Goal: Task Accomplishment & Management: Manage account settings

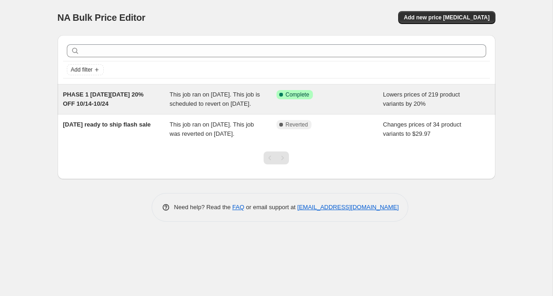
click at [264, 107] on div "This job ran on [DATE]. This job is scheduled to revert on [DATE]." at bounding box center [223, 99] width 107 height 18
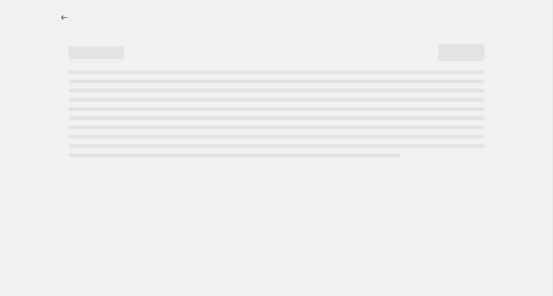
select select "percentage"
select select "product_status"
select select "inventory_quantity"
select select "not_equal"
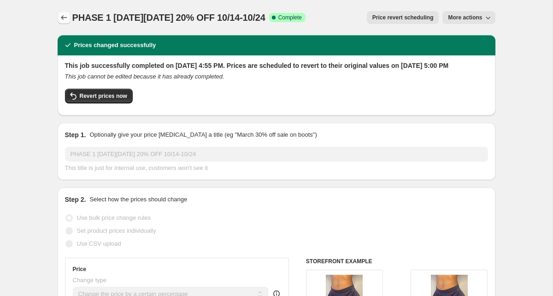
click at [66, 17] on icon "Price change jobs" at bounding box center [63, 17] width 9 height 9
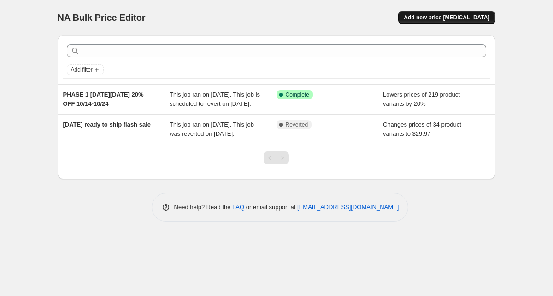
click at [428, 20] on span "Add new price [MEDICAL_DATA]" at bounding box center [447, 17] width 86 height 7
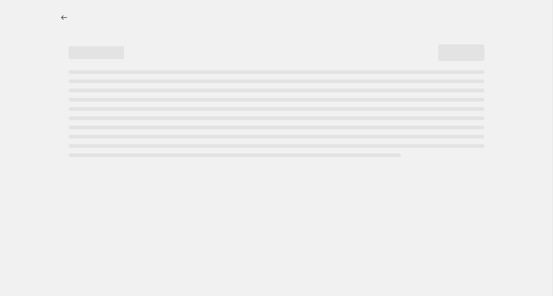
select select "percentage"
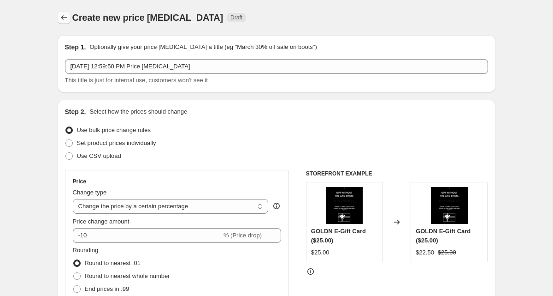
click at [60, 17] on icon "Price change jobs" at bounding box center [63, 17] width 9 height 9
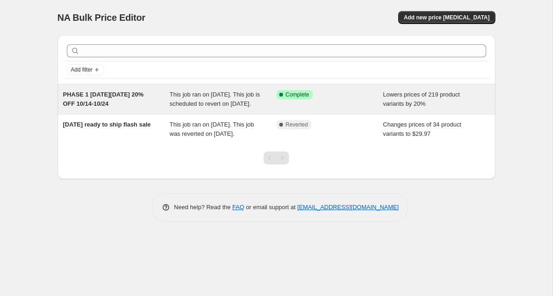
click at [222, 105] on span "This job ran on [DATE]. This job is scheduled to revert on [DATE]." at bounding box center [215, 99] width 90 height 16
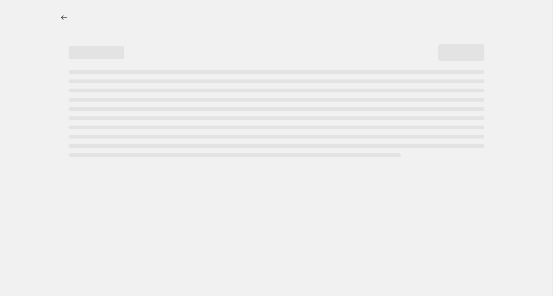
select select "percentage"
select select "product_status"
select select "inventory_quantity"
select select "not_equal"
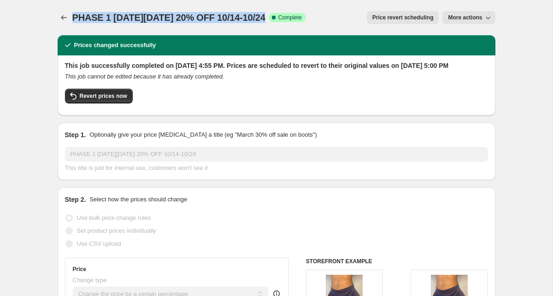
drag, startPoint x: 73, startPoint y: 16, endPoint x: 274, endPoint y: 20, distance: 201.1
click at [266, 20] on span "PHASE 1 [DATE][DATE] 20% OFF 10/14-10/24" at bounding box center [168, 17] width 193 height 10
copy span "PHASE 1 [DATE][DATE] 20% OFF 10/14-10/24"
